Goal: Task Accomplishment & Management: Manage account settings

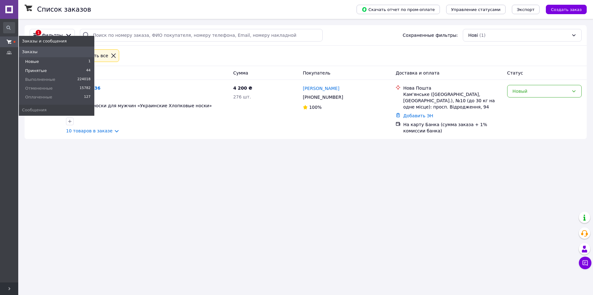
click at [41, 70] on span "Принятые" at bounding box center [36, 71] width 22 height 6
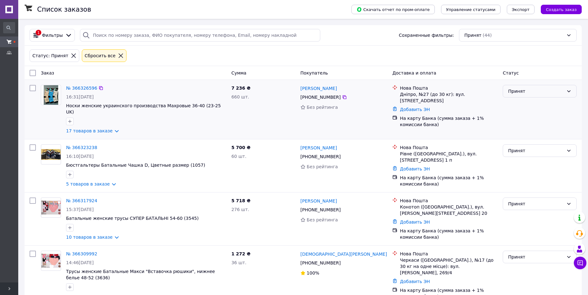
click at [516, 94] on div "Принят" at bounding box center [536, 91] width 56 height 7
drag, startPoint x: 515, startPoint y: 103, endPoint x: 273, endPoint y: 119, distance: 243.2
click at [510, 104] on li "Выполнен" at bounding box center [539, 104] width 73 height 11
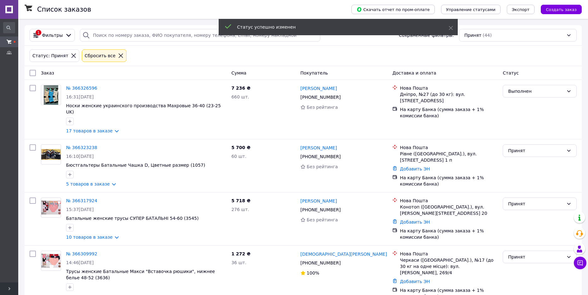
click at [84, 88] on link "№ 366326596" at bounding box center [81, 88] width 31 height 5
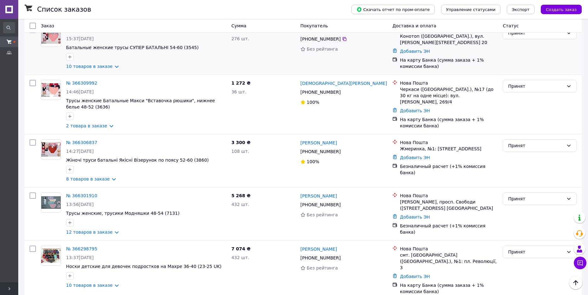
scroll to position [189, 0]
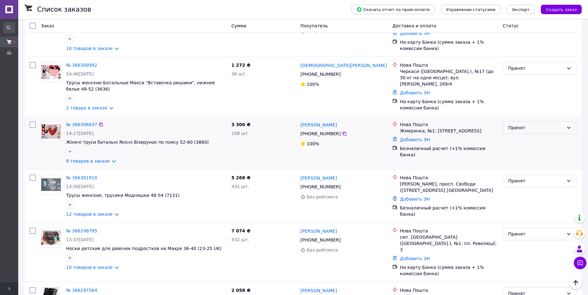
click at [518, 126] on div "Принят" at bounding box center [539, 127] width 74 height 13
click at [518, 137] on li "Выполнен" at bounding box center [539, 135] width 73 height 11
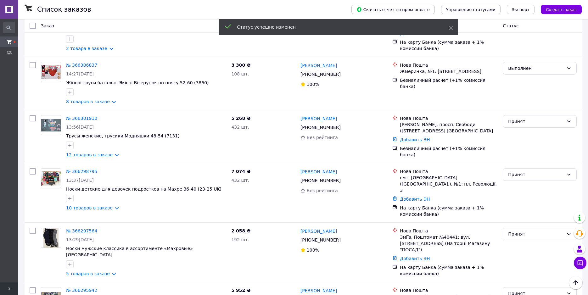
scroll to position [135, 0]
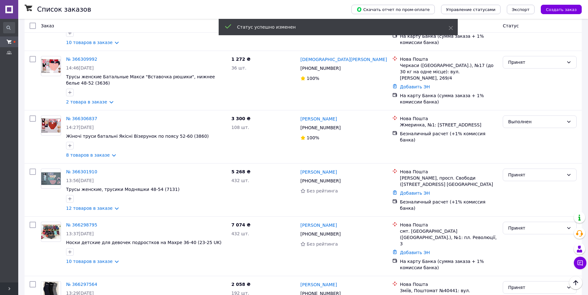
click at [79, 119] on link "№ 366306837" at bounding box center [81, 118] width 31 height 5
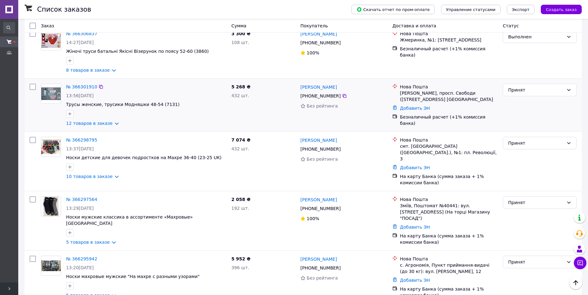
scroll to position [314, 0]
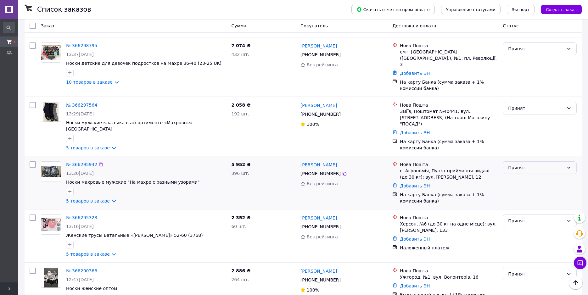
click at [530, 164] on div "Принят" at bounding box center [536, 167] width 56 height 7
drag, startPoint x: 525, startPoint y: 170, endPoint x: 394, endPoint y: 169, distance: 131.1
click at [525, 170] on li "Выполнен" at bounding box center [539, 169] width 73 height 11
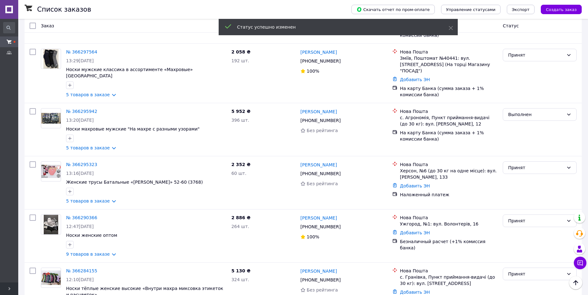
scroll to position [261, 0]
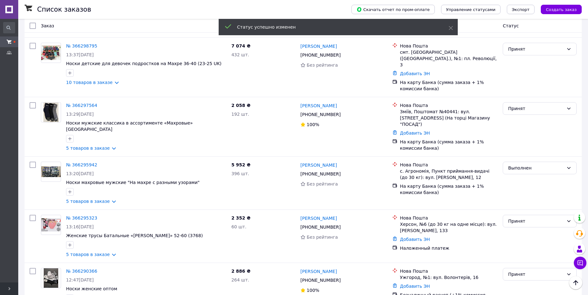
click at [78, 162] on link "№ 366295942" at bounding box center [81, 164] width 31 height 5
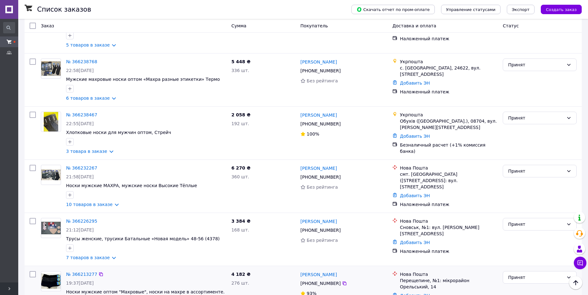
scroll to position [896, 0]
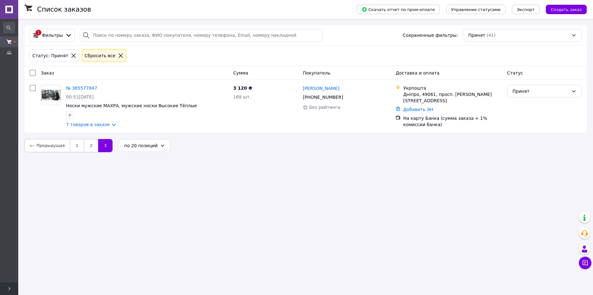
click at [84, 146] on link "2" at bounding box center [91, 145] width 14 height 13
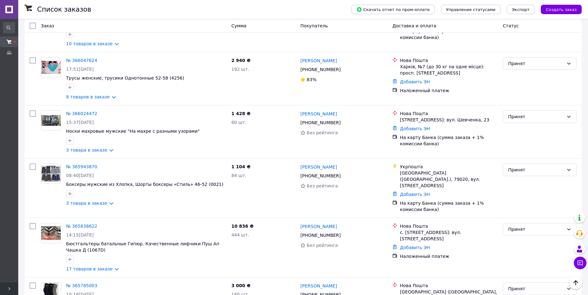
scroll to position [896, 0]
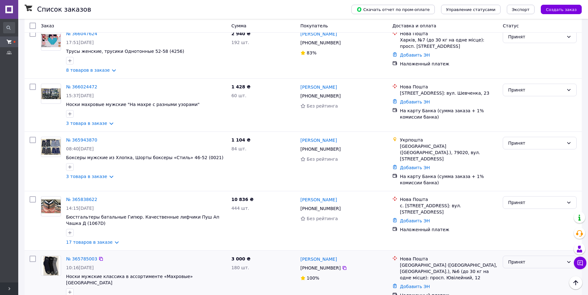
drag, startPoint x: 511, startPoint y: 229, endPoint x: 510, endPoint y: 234, distance: 4.5
click at [511, 258] on div "Принят" at bounding box center [536, 261] width 56 height 7
click at [509, 238] on li "Выполнен" at bounding box center [539, 240] width 73 height 11
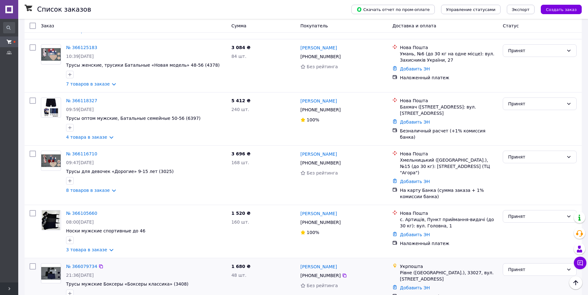
scroll to position [550, 0]
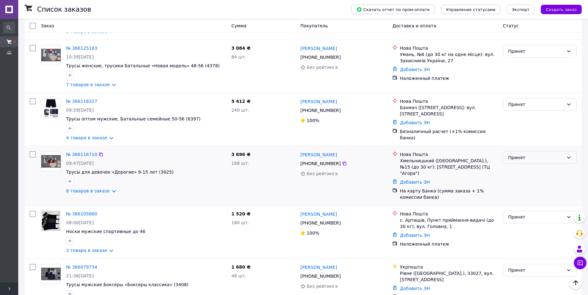
click at [521, 154] on div "Принят" at bounding box center [536, 157] width 56 height 7
click at [516, 147] on li "Выполнен" at bounding box center [539, 147] width 73 height 11
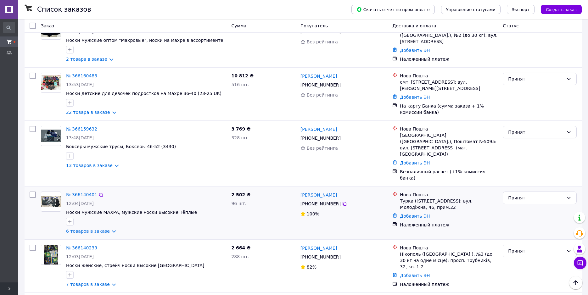
scroll to position [109, 0]
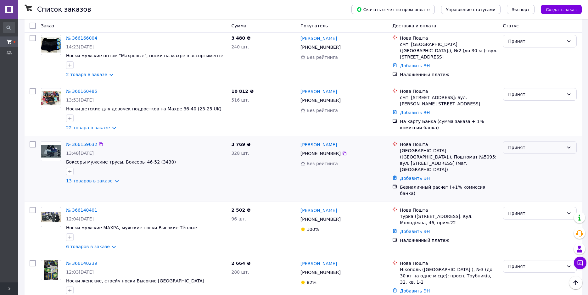
click at [527, 154] on div "Принят" at bounding box center [539, 147] width 74 height 13
drag, startPoint x: 525, startPoint y: 158, endPoint x: 496, endPoint y: 166, distance: 29.9
click at [525, 158] on li "Выполнен" at bounding box center [539, 161] width 73 height 11
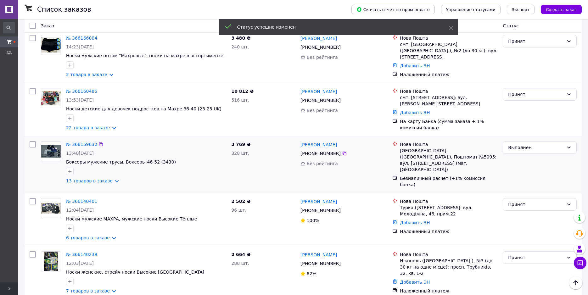
click at [76, 144] on link "№ 366159632" at bounding box center [81, 144] width 31 height 5
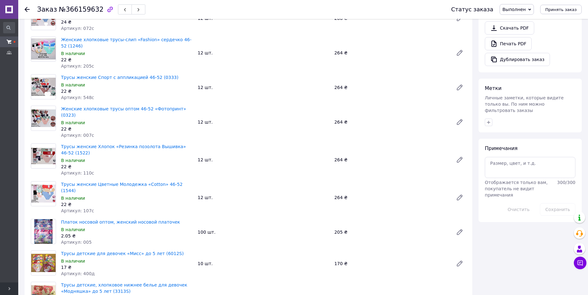
scroll to position [195, 0]
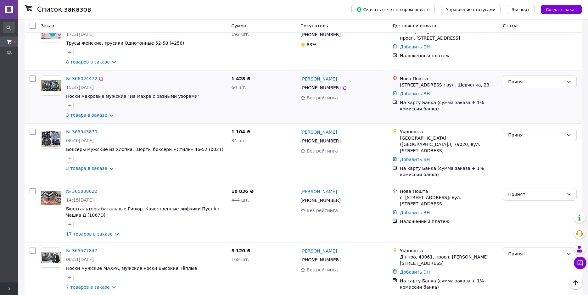
scroll to position [836, 0]
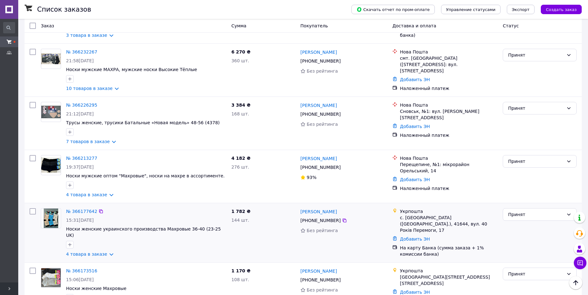
scroll to position [833, 0]
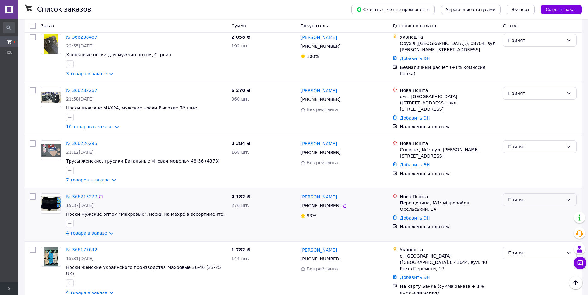
click at [527, 193] on div "Принят" at bounding box center [539, 199] width 74 height 13
click at [523, 195] on li "Выполнен" at bounding box center [539, 196] width 73 height 11
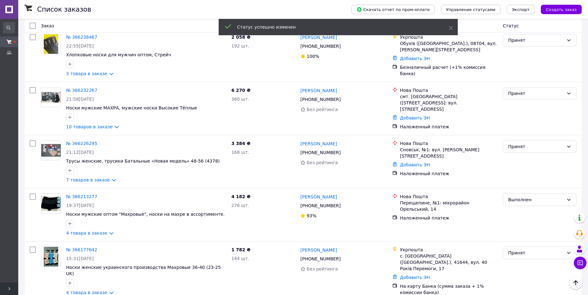
click at [79, 194] on link "№ 366213277" at bounding box center [81, 196] width 31 height 5
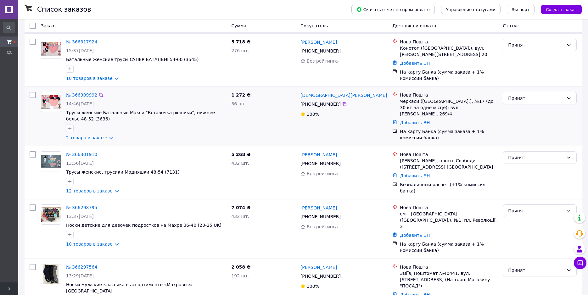
scroll to position [126, 0]
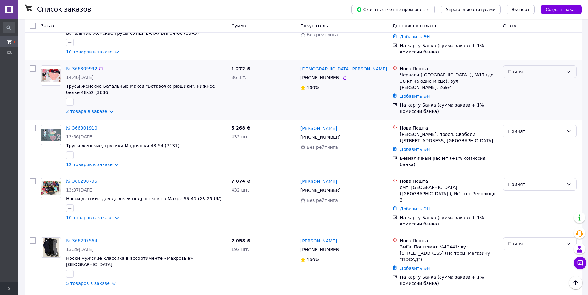
click at [524, 76] on div "Принят" at bounding box center [539, 71] width 74 height 13
drag, startPoint x: 519, startPoint y: 86, endPoint x: 515, endPoint y: 86, distance: 4.4
click at [519, 86] on li "Выполнен" at bounding box center [539, 85] width 73 height 11
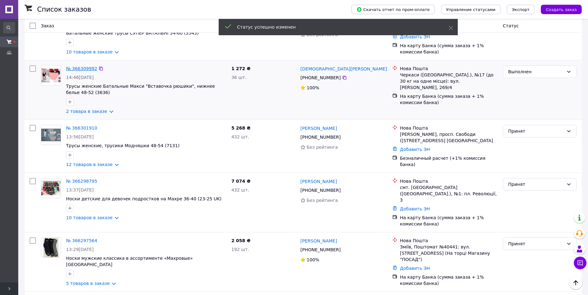
click at [82, 69] on link "№ 366309992" at bounding box center [81, 68] width 31 height 5
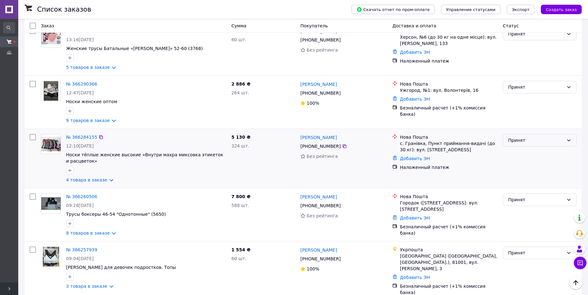
scroll to position [409, 0]
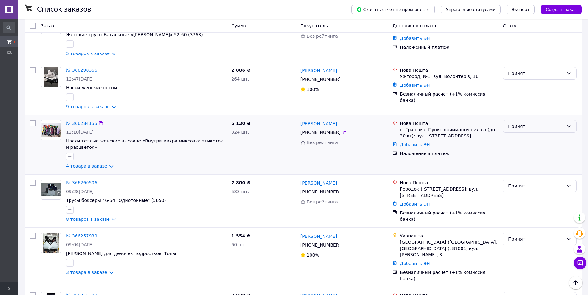
drag, startPoint x: 524, startPoint y: 114, endPoint x: 522, endPoint y: 118, distance: 4.4
click at [522, 123] on div "Принят" at bounding box center [536, 126] width 56 height 7
drag, startPoint x: 517, startPoint y: 130, endPoint x: 509, endPoint y: 131, distance: 7.6
click at [516, 130] on li "Выполнен" at bounding box center [539, 128] width 73 height 11
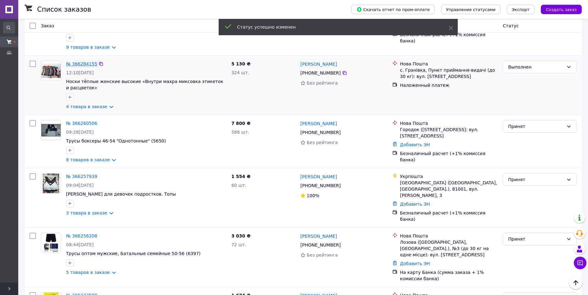
scroll to position [349, 0]
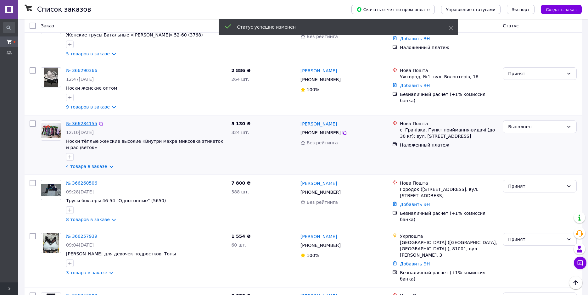
click at [77, 121] on link "№ 366284155" at bounding box center [81, 123] width 31 height 5
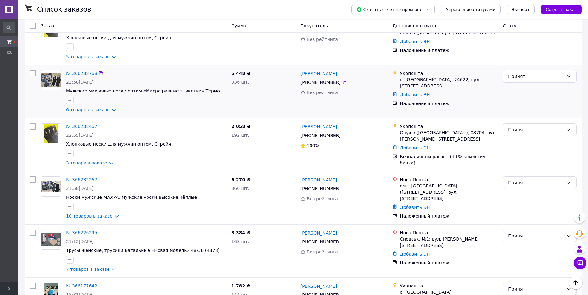
scroll to position [629, 0]
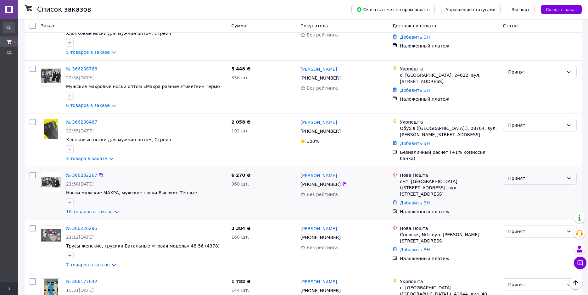
click at [520, 175] on div "Принят" at bounding box center [536, 178] width 56 height 7
click at [516, 174] on li "Выполнен" at bounding box center [539, 174] width 73 height 11
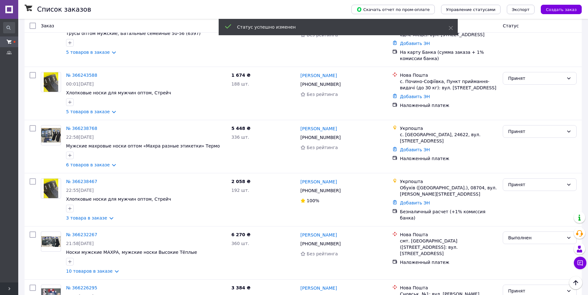
scroll to position [689, 0]
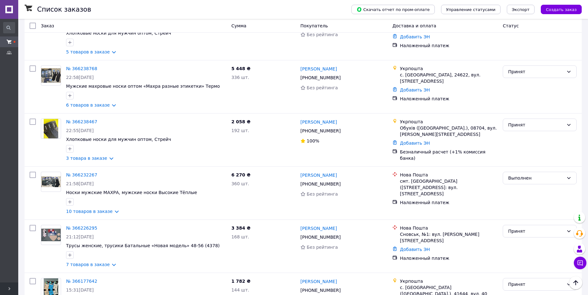
click at [74, 172] on link "№ 366232267" at bounding box center [81, 174] width 31 height 5
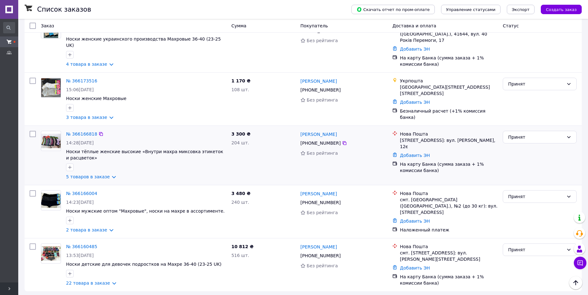
scroll to position [889, 0]
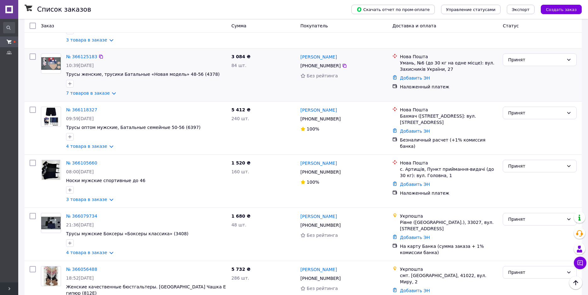
scroll to position [252, 0]
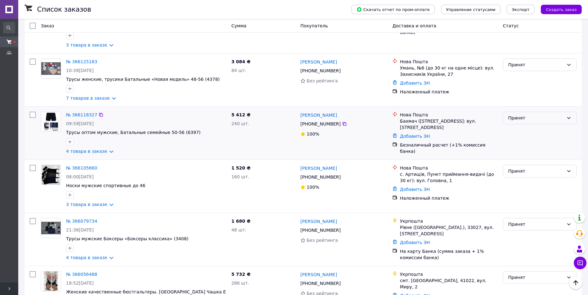
click at [515, 112] on div "Принят" at bounding box center [539, 118] width 74 height 13
click at [515, 118] on li "Выполнен" at bounding box center [539, 119] width 73 height 11
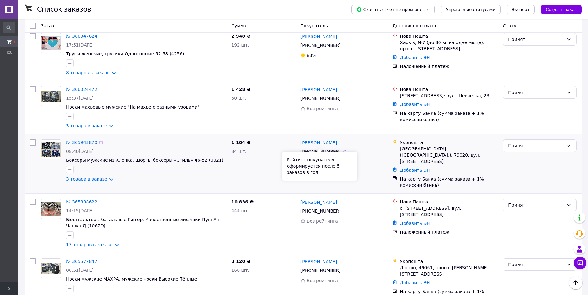
scroll to position [563, 0]
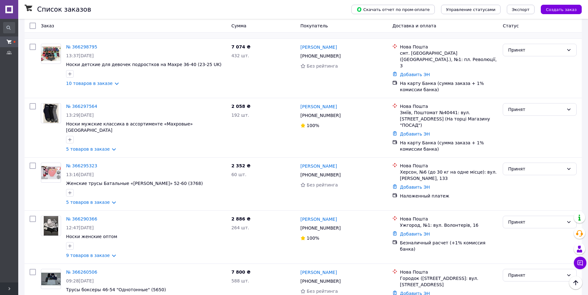
scroll to position [220, 0]
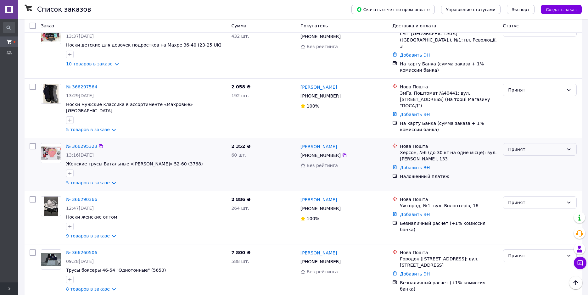
click at [521, 146] on div "Принят" at bounding box center [536, 149] width 56 height 7
click at [516, 151] on li "Выполнен" at bounding box center [539, 151] width 73 height 11
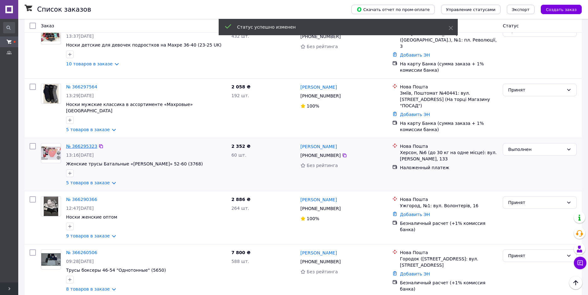
click at [80, 144] on link "№ 366295323" at bounding box center [81, 146] width 31 height 5
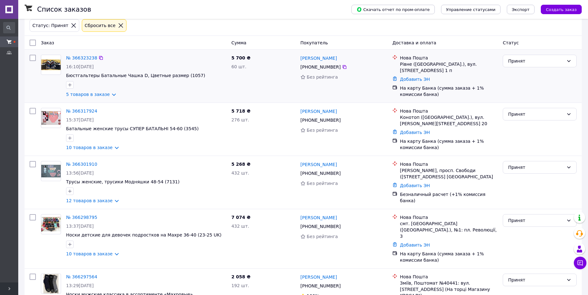
scroll to position [94, 0]
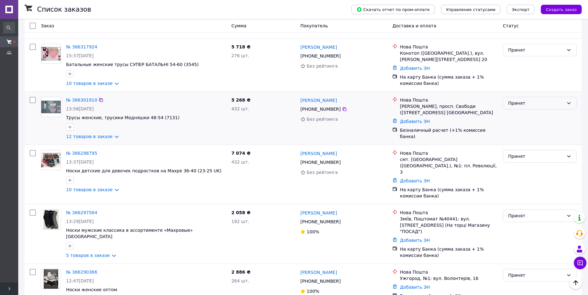
click at [522, 103] on div "Принят" at bounding box center [536, 103] width 56 height 7
click at [518, 118] on li "Выполнен" at bounding box center [539, 117] width 73 height 11
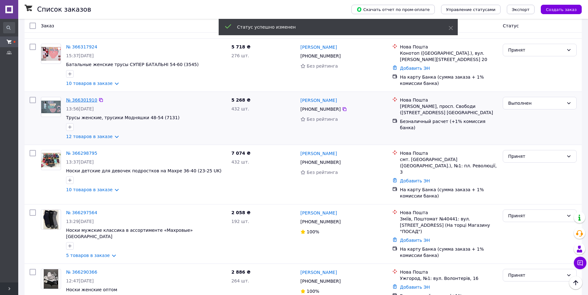
click at [83, 100] on link "№ 366301910" at bounding box center [81, 99] width 31 height 5
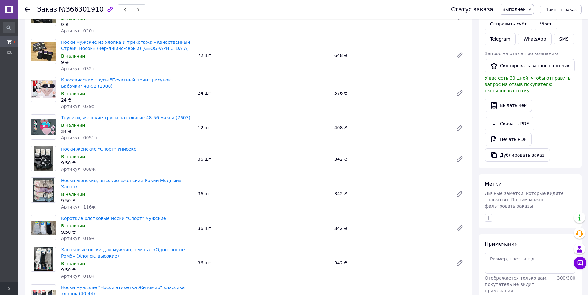
scroll to position [20, 0]
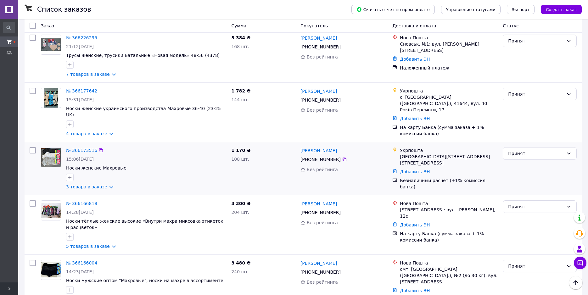
scroll to position [755, 0]
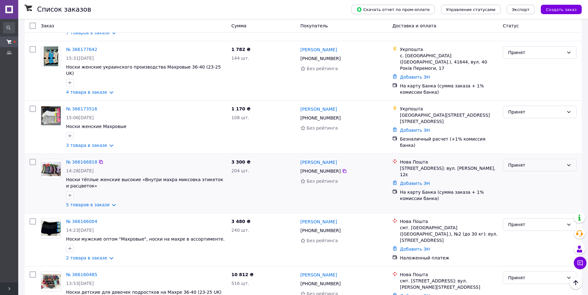
click at [516, 162] on div "Принят" at bounding box center [536, 165] width 56 height 7
click at [516, 153] on li "Выполнен" at bounding box center [539, 155] width 73 height 11
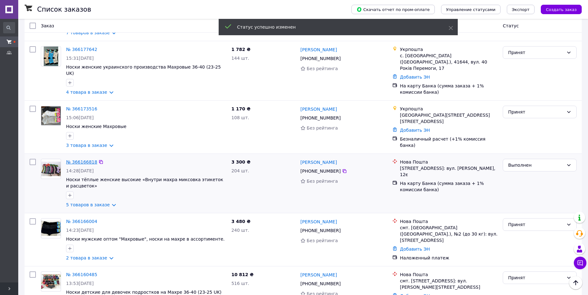
click at [82, 159] on link "№ 366166818" at bounding box center [81, 161] width 31 height 5
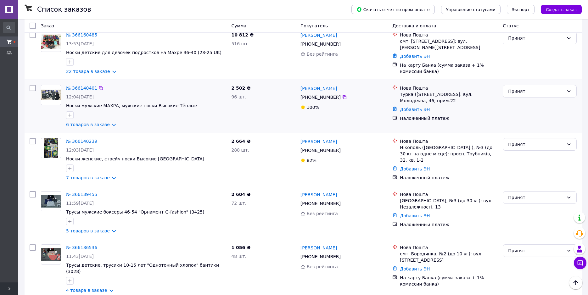
scroll to position [883, 0]
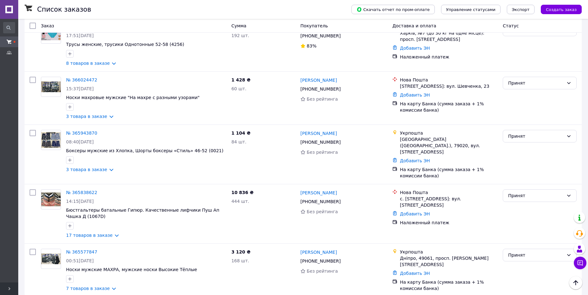
scroll to position [403, 0]
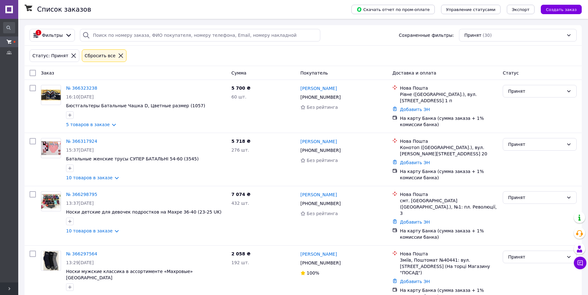
click at [3, 0] on link at bounding box center [9, 9] width 18 height 19
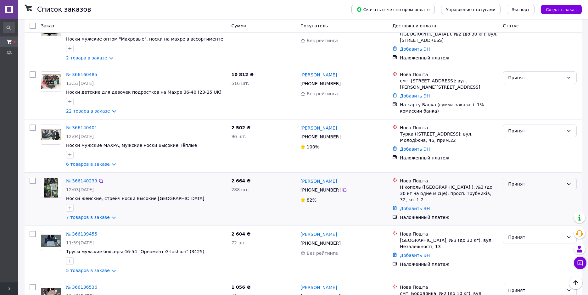
scroll to position [883, 0]
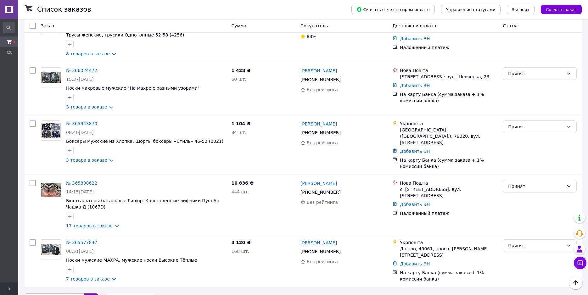
scroll to position [350, 0]
click at [71, 292] on link "1" at bounding box center [77, 298] width 14 height 13
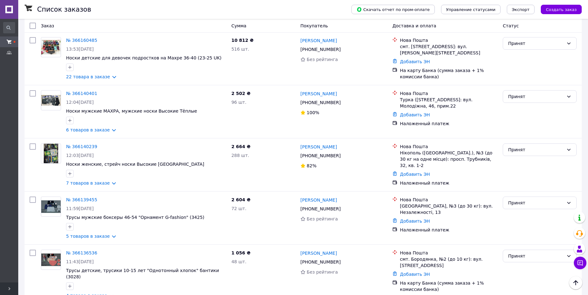
scroll to position [883, 0]
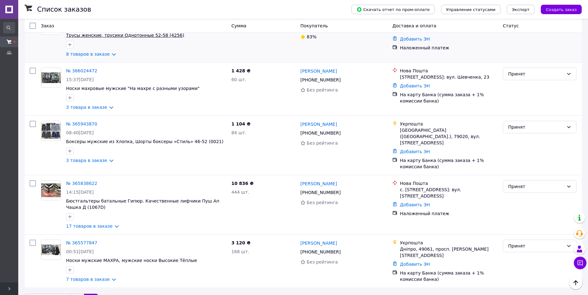
scroll to position [350, 0]
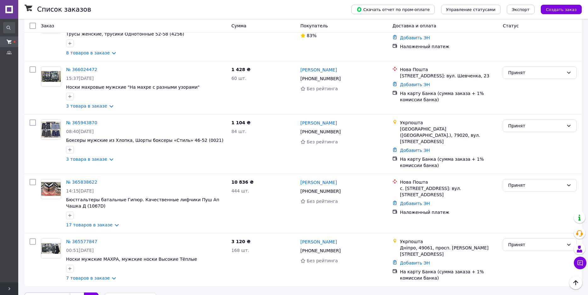
click at [71, 292] on link "1" at bounding box center [77, 298] width 14 height 13
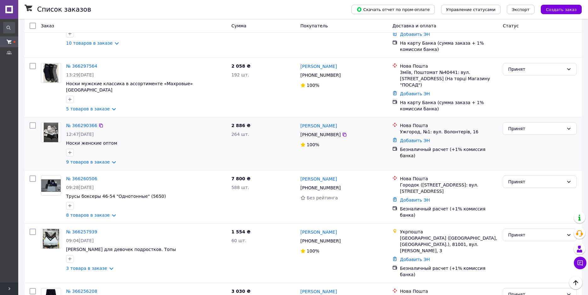
scroll to position [189, 0]
click at [529, 124] on div "Принят" at bounding box center [536, 127] width 56 height 7
drag, startPoint x: 523, startPoint y: 131, endPoint x: 481, endPoint y: 128, distance: 42.3
click at [522, 131] on li "Выполнен" at bounding box center [539, 129] width 73 height 11
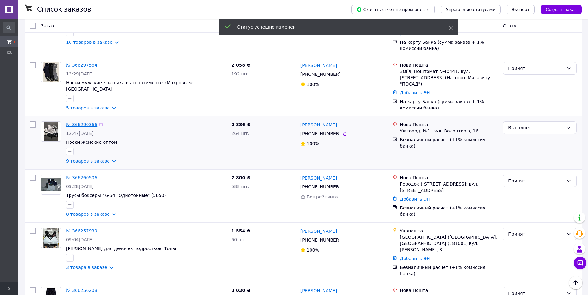
click at [86, 122] on link "№ 366290366" at bounding box center [81, 124] width 31 height 5
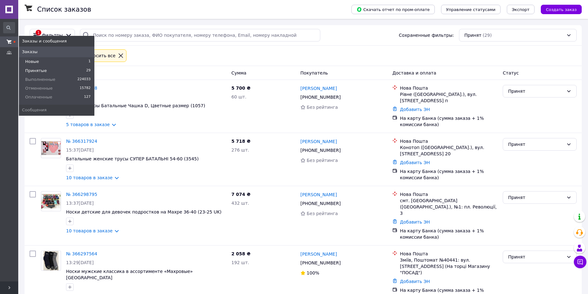
click at [54, 59] on li "Новые 1" at bounding box center [56, 61] width 75 height 9
click at [8, 42] on icon at bounding box center [9, 41] width 5 height 5
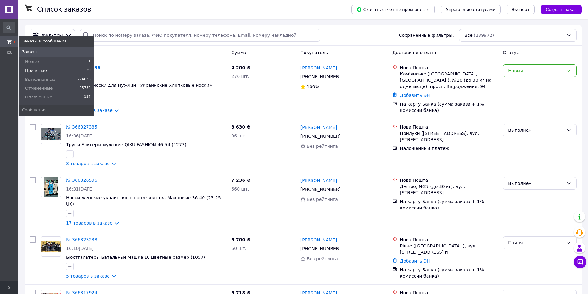
click at [36, 68] on span "Принятые" at bounding box center [36, 71] width 22 height 6
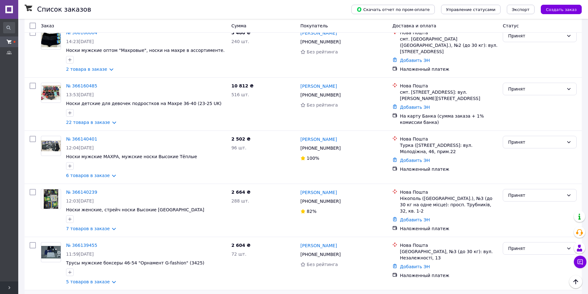
scroll to position [884, 0]
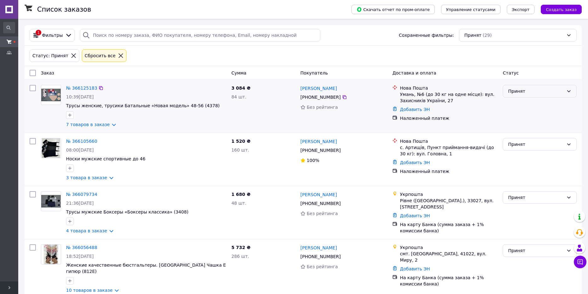
click at [526, 92] on div "Принят" at bounding box center [536, 91] width 56 height 7
click at [525, 100] on li "Выполнен" at bounding box center [539, 104] width 73 height 11
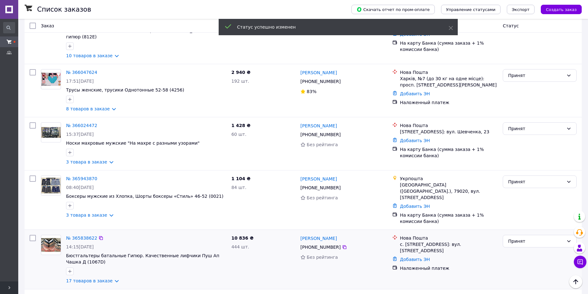
scroll to position [298, 0]
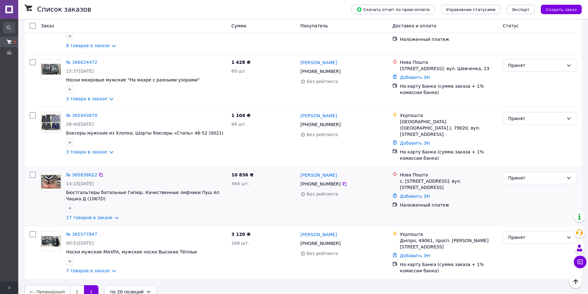
drag, startPoint x: 75, startPoint y: 279, endPoint x: 144, endPoint y: 205, distance: 101.0
click at [74, 285] on link "1" at bounding box center [77, 291] width 14 height 13
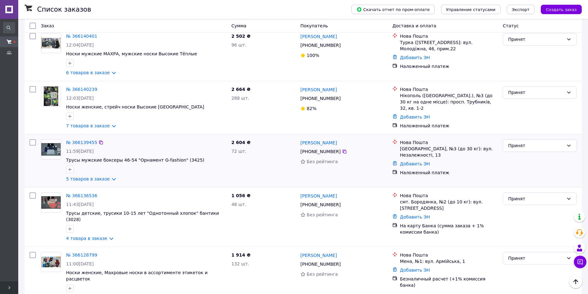
scroll to position [884, 0]
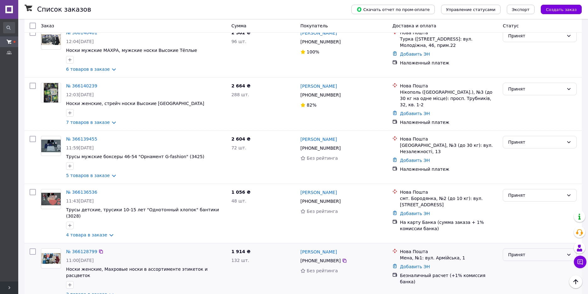
click at [519, 251] on div "Принят" at bounding box center [536, 254] width 56 height 7
click at [518, 240] on li "Выполнен" at bounding box center [539, 239] width 73 height 11
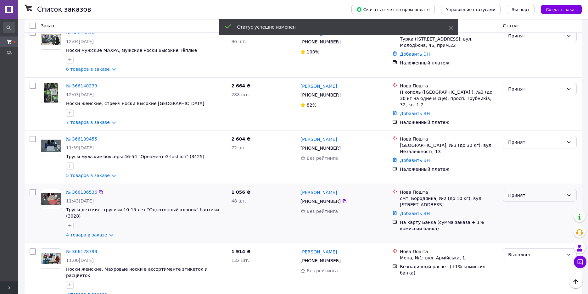
click at [524, 192] on div "Принят" at bounding box center [536, 195] width 56 height 7
click at [521, 184] on li "Выполнен" at bounding box center [539, 186] width 73 height 11
click at [523, 136] on div "Принят" at bounding box center [539, 142] width 74 height 13
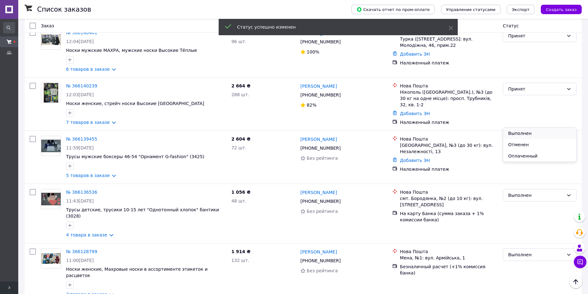
drag, startPoint x: 519, startPoint y: 134, endPoint x: 517, endPoint y: 139, distance: 4.9
click at [518, 134] on li "Выполнен" at bounding box center [539, 133] width 73 height 11
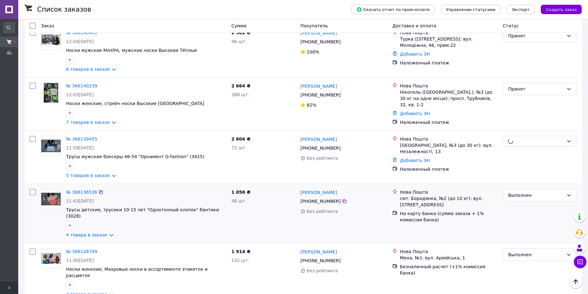
scroll to position [821, 0]
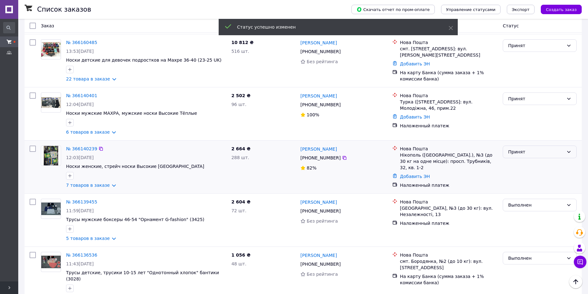
click at [517, 146] on div "Принят" at bounding box center [539, 152] width 74 height 13
click at [514, 142] on li "Выполнен" at bounding box center [539, 142] width 73 height 11
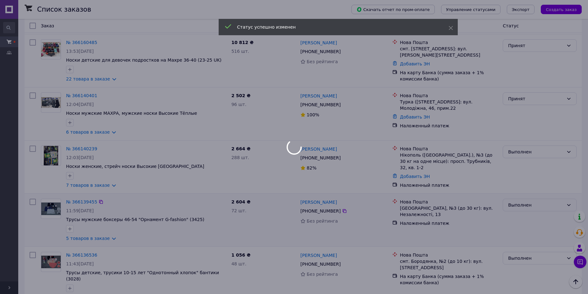
scroll to position [758, 0]
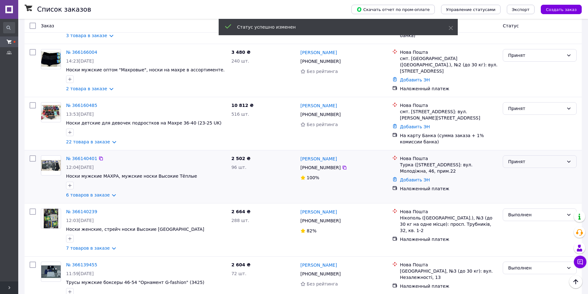
click at [521, 158] on div "Принят" at bounding box center [536, 161] width 56 height 7
click at [521, 150] on li "Выполнен" at bounding box center [539, 152] width 73 height 11
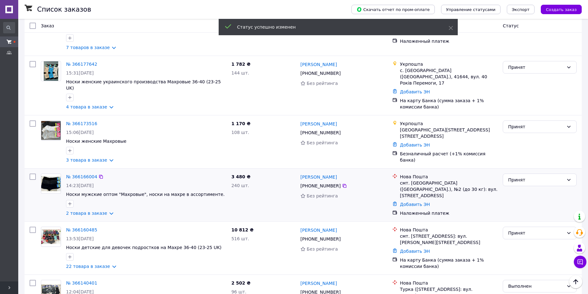
scroll to position [632, 0]
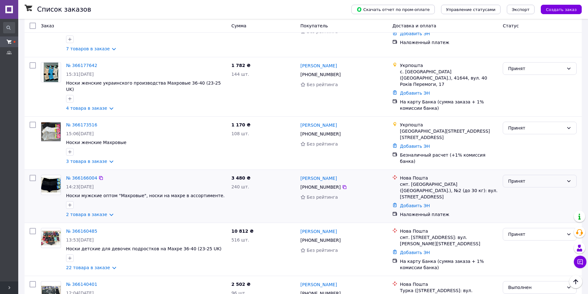
click at [518, 178] on div "Принят" at bounding box center [536, 181] width 56 height 7
click at [519, 171] on li "Выполнен" at bounding box center [539, 171] width 73 height 11
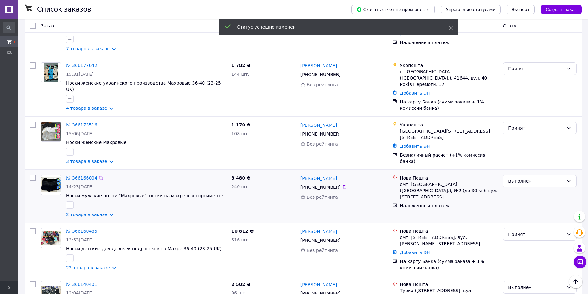
click at [80, 175] on link "№ 366166004" at bounding box center [81, 177] width 31 height 5
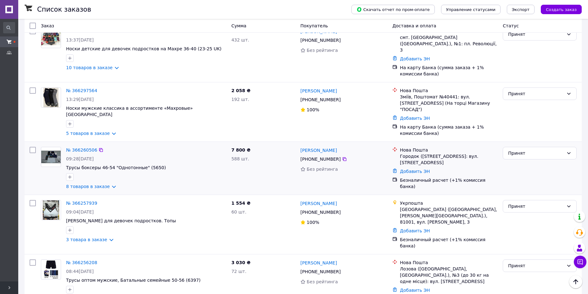
scroll to position [161, 0]
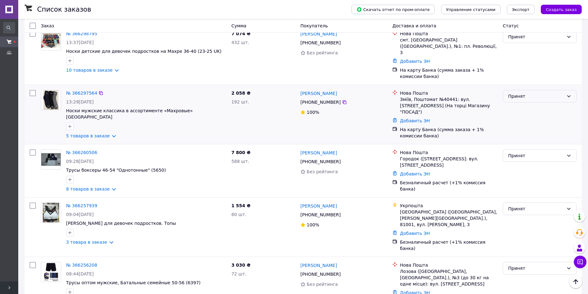
click at [515, 93] on div "Принят" at bounding box center [536, 96] width 56 height 7
click at [515, 104] on li "Выполнен" at bounding box center [539, 103] width 73 height 11
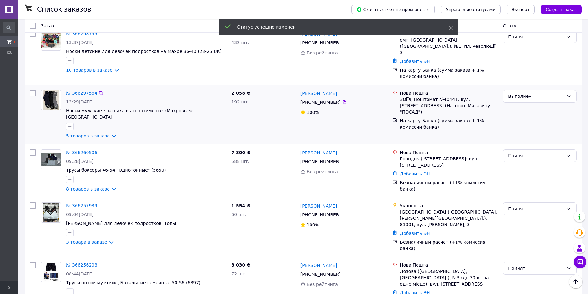
click at [76, 91] on link "№ 366297564" at bounding box center [81, 93] width 31 height 5
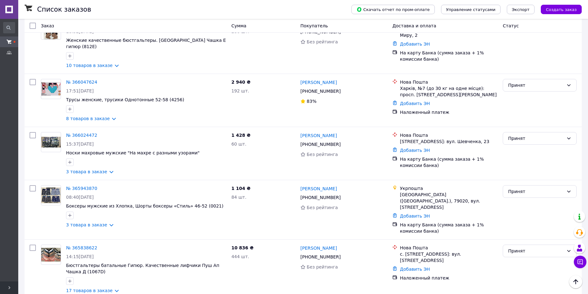
scroll to position [890, 0]
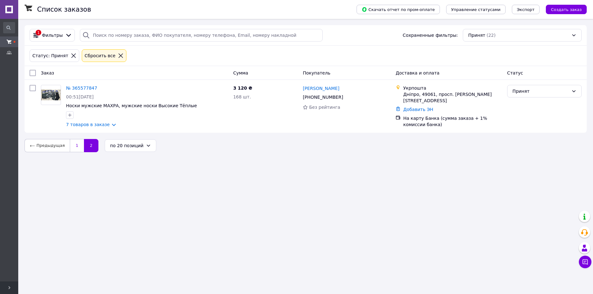
click at [76, 145] on link "1" at bounding box center [77, 145] width 14 height 13
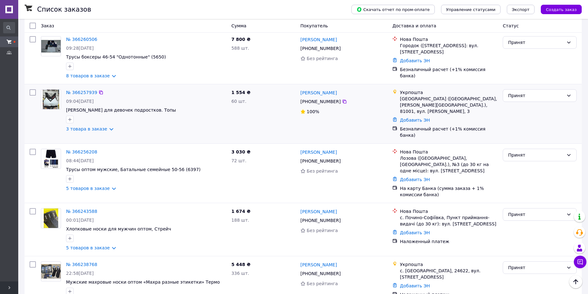
scroll to position [220, 0]
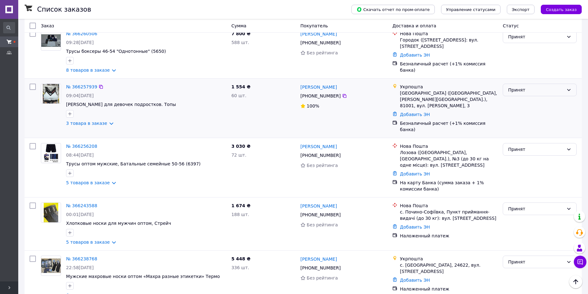
click at [515, 87] on div "Принят" at bounding box center [536, 89] width 56 height 7
drag, startPoint x: 515, startPoint y: 98, endPoint x: 409, endPoint y: 95, distance: 106.0
click at [515, 98] on li "Выполнен" at bounding box center [539, 97] width 73 height 11
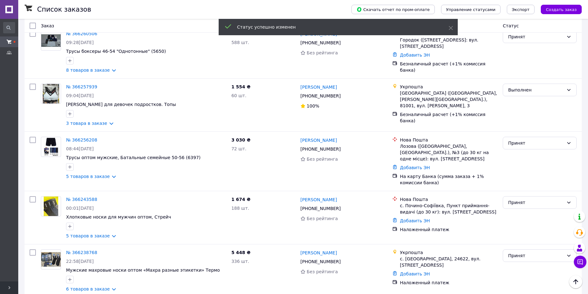
click at [77, 84] on link "№ 366257939" at bounding box center [81, 86] width 31 height 5
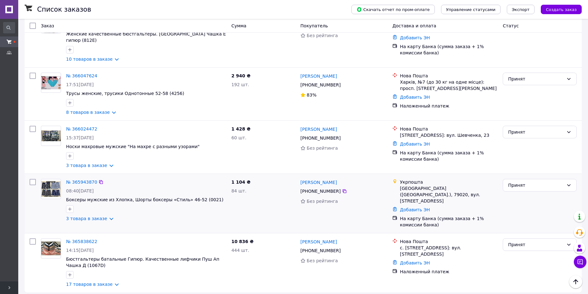
scroll to position [890, 0]
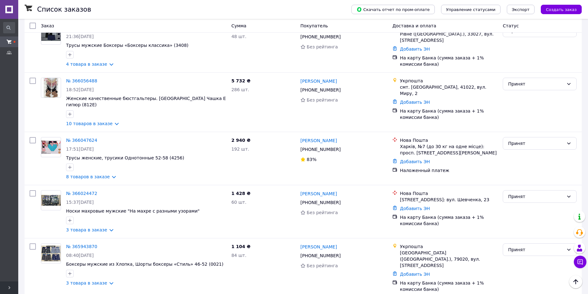
scroll to position [713, 0]
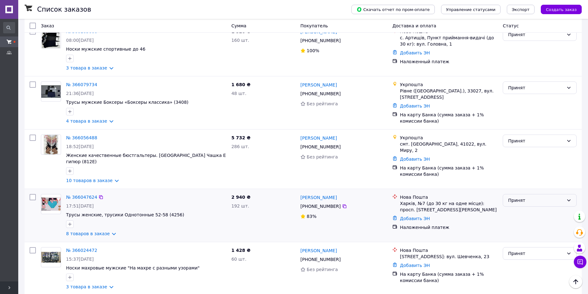
click at [512, 194] on div "Принят" at bounding box center [539, 200] width 74 height 13
click at [511, 196] on li "Выполнен" at bounding box center [539, 197] width 73 height 11
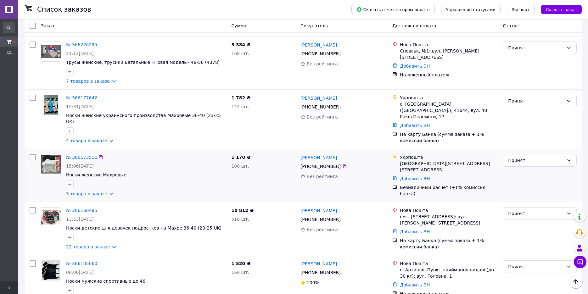
scroll to position [462, 0]
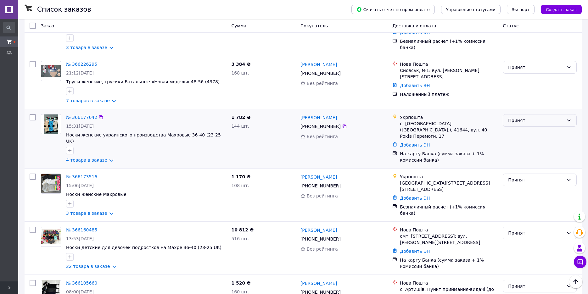
click at [520, 117] on div "Принят" at bounding box center [536, 120] width 56 height 7
click at [518, 127] on li "Выполнен" at bounding box center [539, 129] width 73 height 11
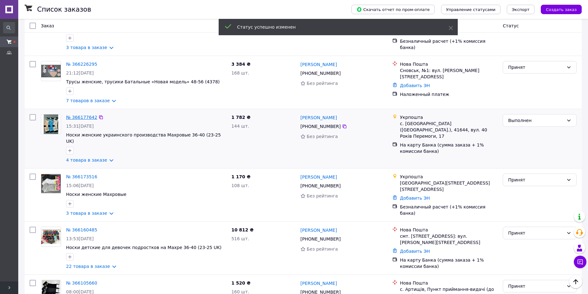
click at [76, 115] on link "№ 366177642" at bounding box center [81, 117] width 31 height 5
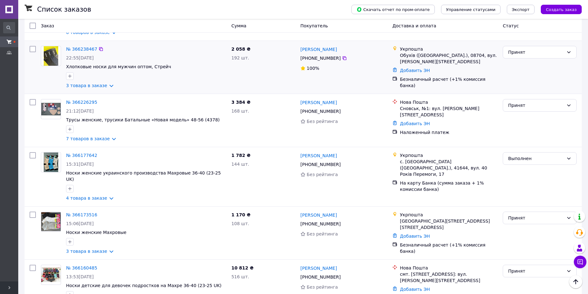
scroll to position [440, 0]
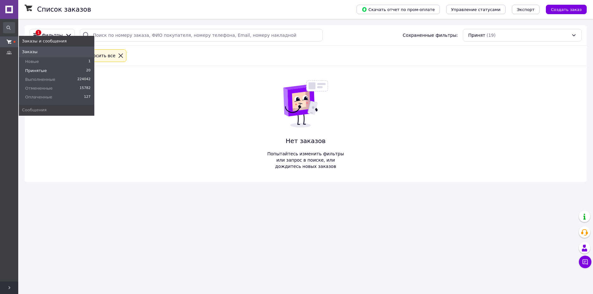
click at [3, 44] on span at bounding box center [9, 42] width 18 height 6
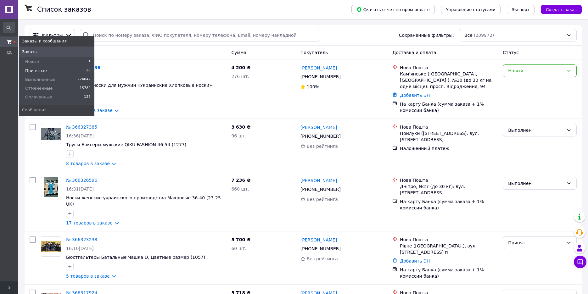
click at [46, 69] on li "Принятые 20" at bounding box center [56, 70] width 75 height 9
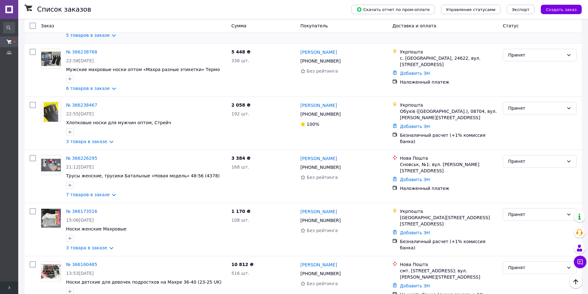
scroll to position [377, 0]
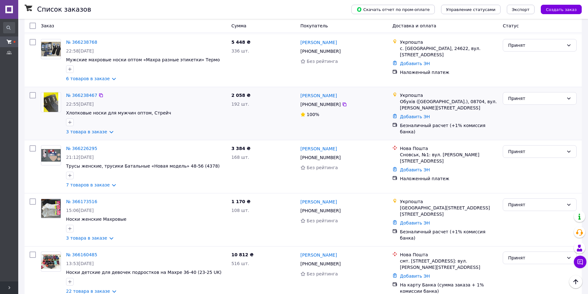
drag, startPoint x: 524, startPoint y: 94, endPoint x: 520, endPoint y: 100, distance: 7.9
click at [524, 95] on div "Принят" at bounding box center [536, 98] width 56 height 7
drag, startPoint x: 519, startPoint y: 106, endPoint x: 513, endPoint y: 104, distance: 5.8
click at [518, 106] on li "Выполнен" at bounding box center [539, 106] width 73 height 11
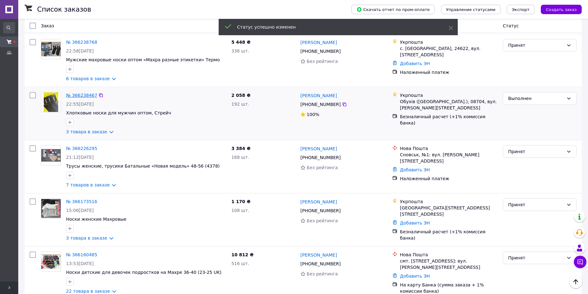
click at [82, 93] on link "№ 366238467" at bounding box center [81, 95] width 31 height 5
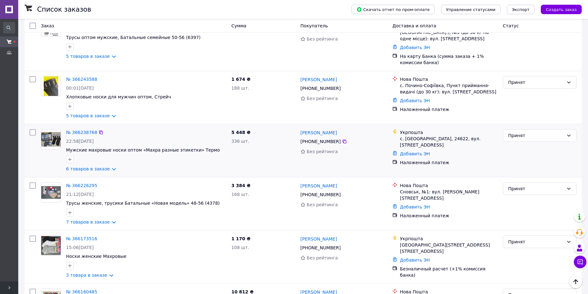
scroll to position [314, 0]
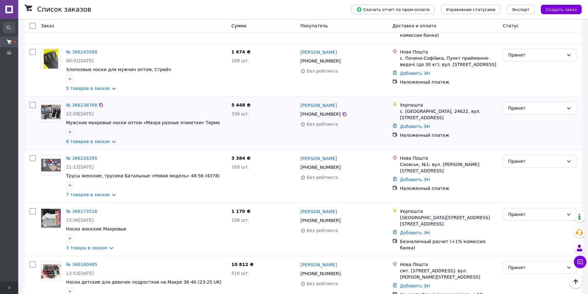
drag, startPoint x: 530, startPoint y: 107, endPoint x: 527, endPoint y: 109, distance: 3.3
click at [529, 107] on div "Принят" at bounding box center [539, 108] width 74 height 13
click at [523, 117] on li "Выполнен" at bounding box center [539, 116] width 73 height 11
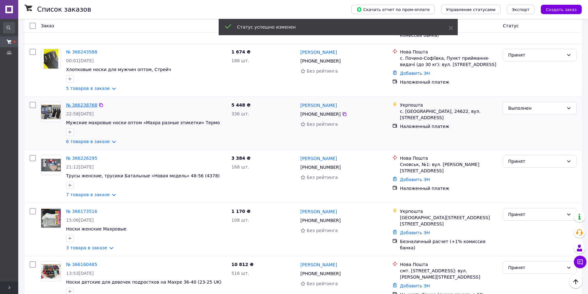
click at [78, 103] on link "№ 366238768" at bounding box center [81, 105] width 31 height 5
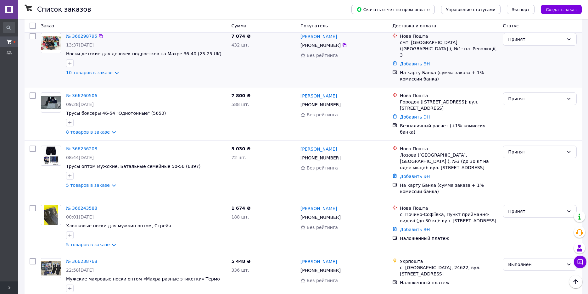
scroll to position [220, 0]
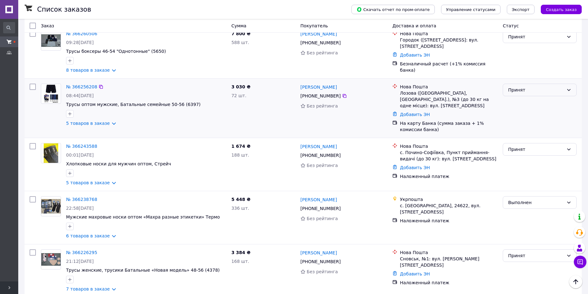
click at [524, 89] on div "Принят" at bounding box center [539, 90] width 74 height 13
click at [519, 100] on li "Выполнен" at bounding box center [539, 97] width 73 height 11
click at [519, 100] on div at bounding box center [539, 108] width 79 height 54
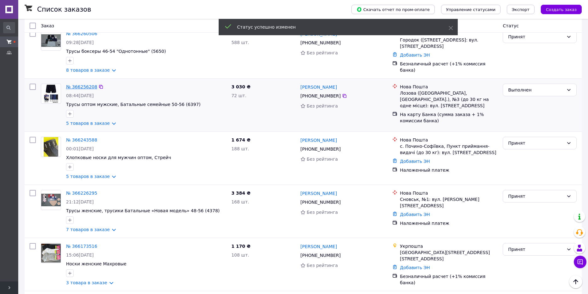
click at [80, 84] on link "№ 366256208" at bounding box center [81, 86] width 31 height 5
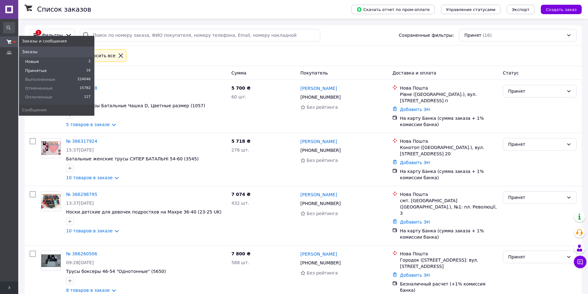
click at [29, 66] on li "Новые 2" at bounding box center [56, 61] width 75 height 9
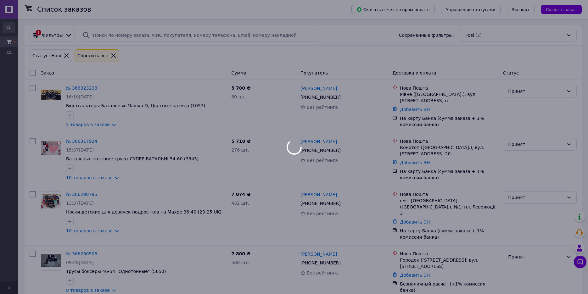
click at [29, 63] on div at bounding box center [294, 147] width 588 height 294
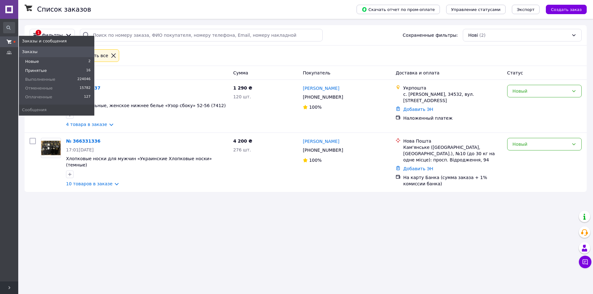
click at [45, 73] on li "Принятые 16" at bounding box center [56, 70] width 75 height 9
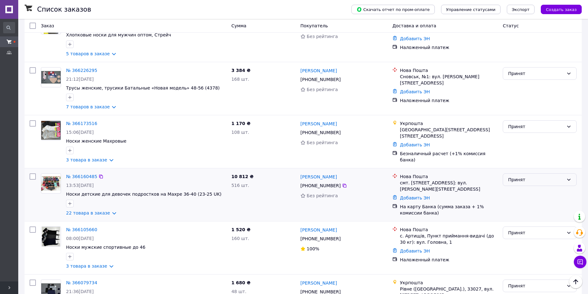
scroll to position [283, 0]
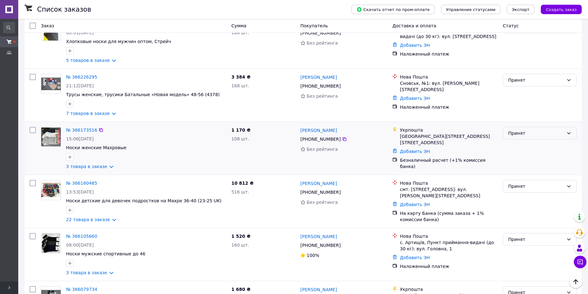
click at [511, 131] on div "Принят" at bounding box center [536, 133] width 56 height 7
click at [513, 138] on li "Выполнен" at bounding box center [539, 141] width 73 height 11
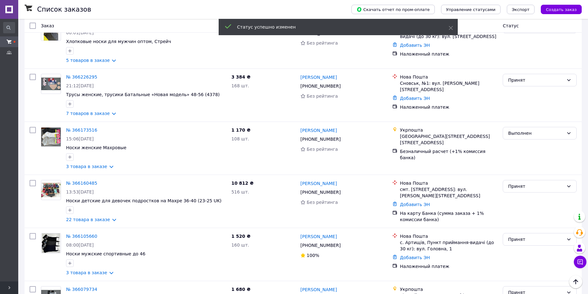
click at [79, 128] on link "№ 366173516" at bounding box center [81, 130] width 31 height 5
